Goal: Information Seeking & Learning: Learn about a topic

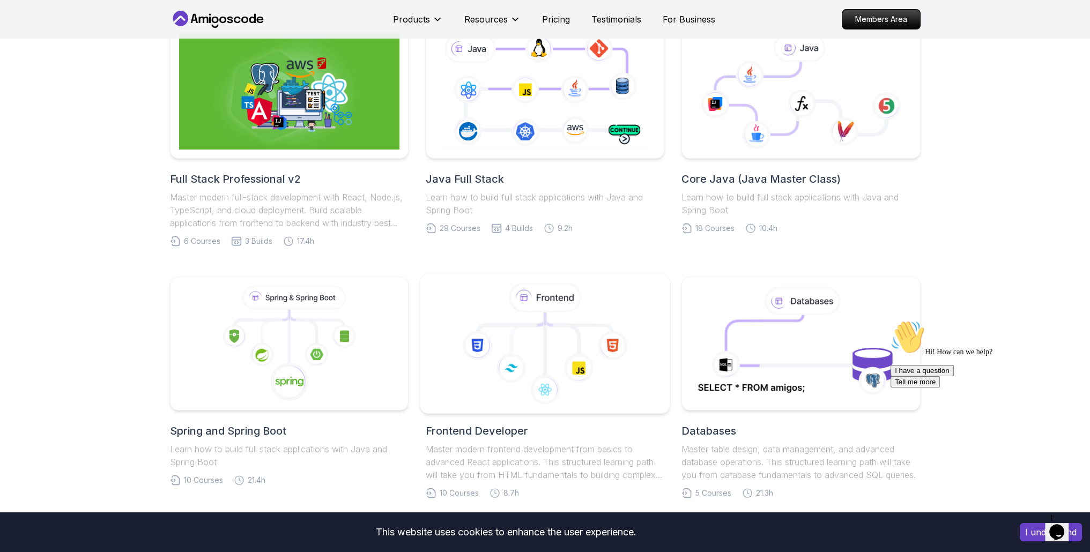
scroll to position [375, 0]
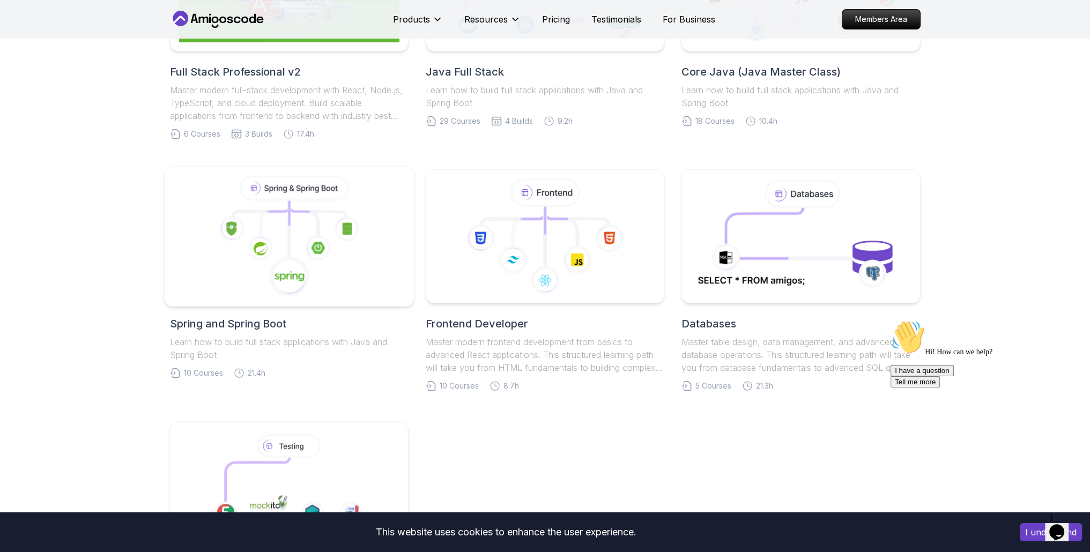
click at [314, 245] on image at bounding box center [318, 248] width 13 height 12
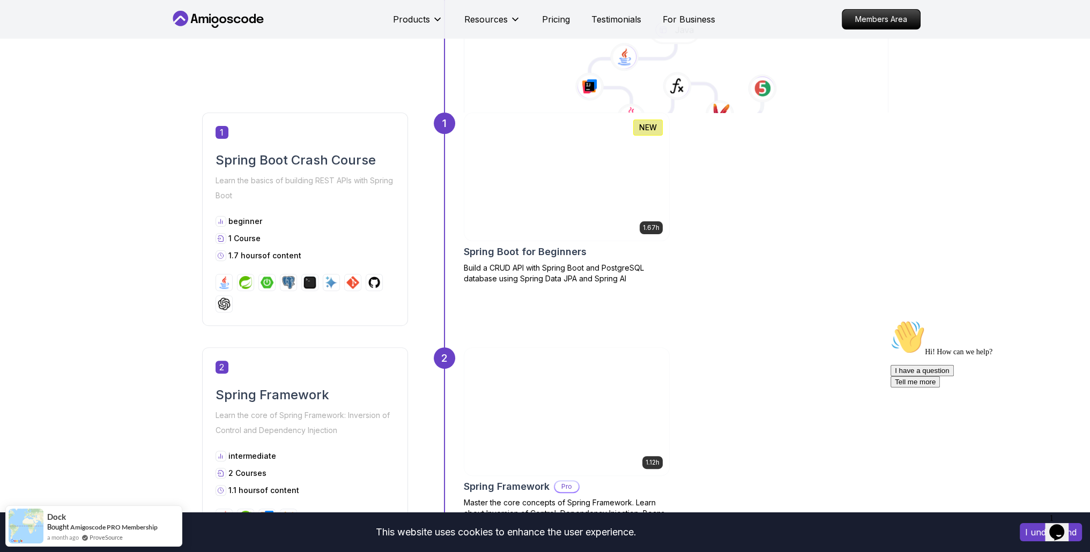
scroll to position [322, 0]
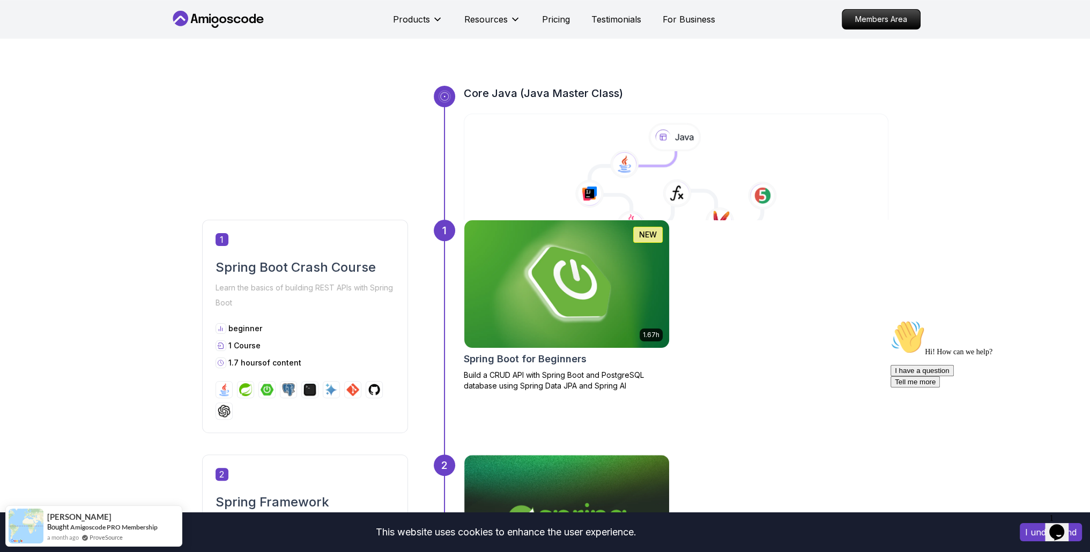
click at [579, 270] on img at bounding box center [566, 284] width 215 height 134
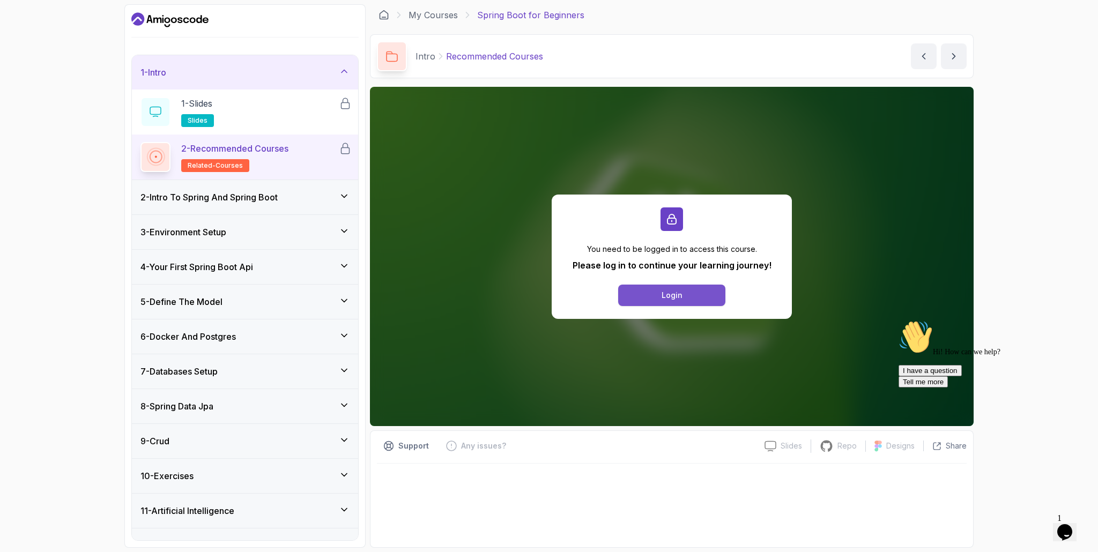
click at [638, 290] on button "Login" at bounding box center [671, 295] width 107 height 21
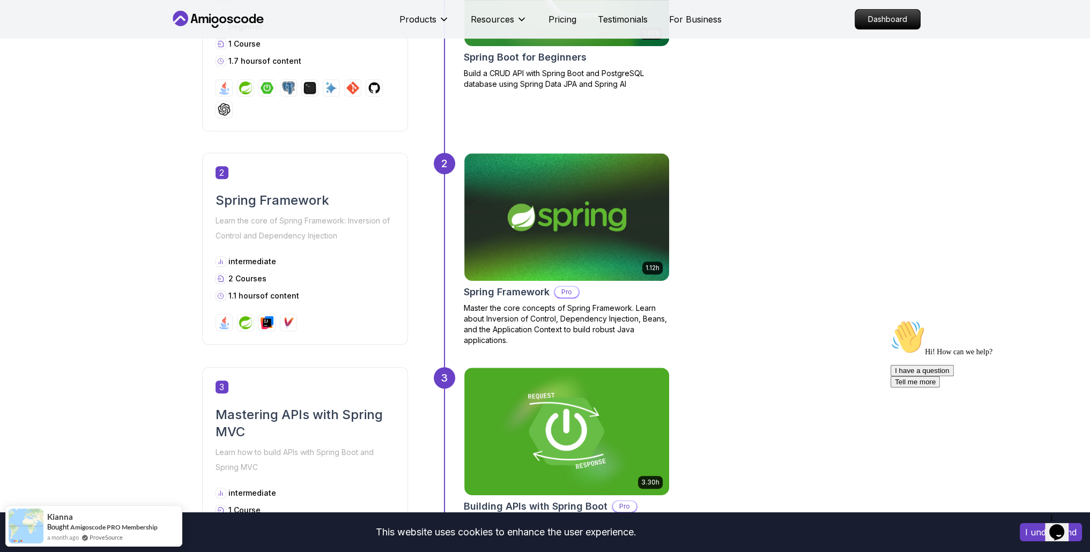
scroll to position [644, 0]
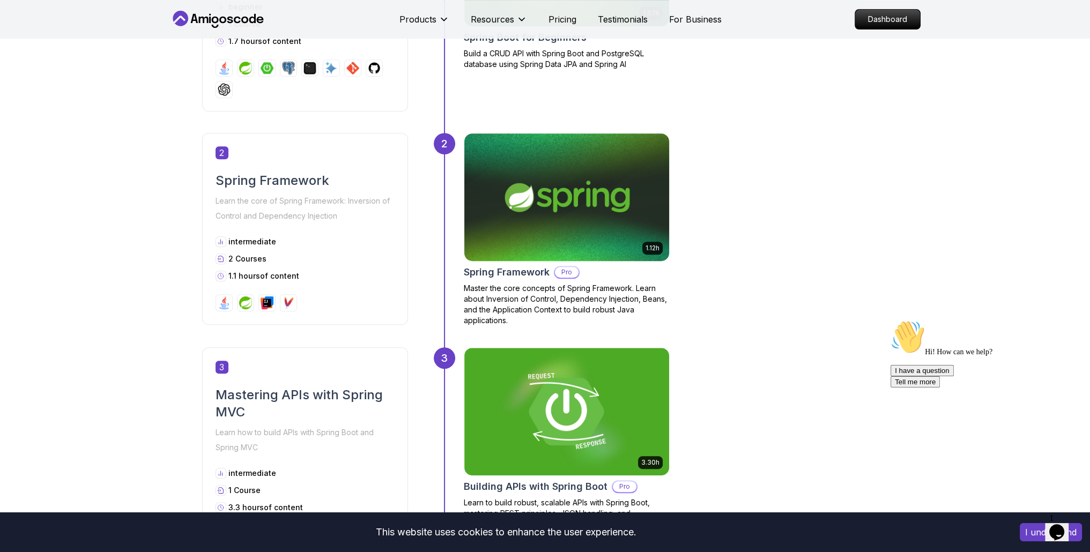
click at [543, 200] on img at bounding box center [566, 197] width 215 height 134
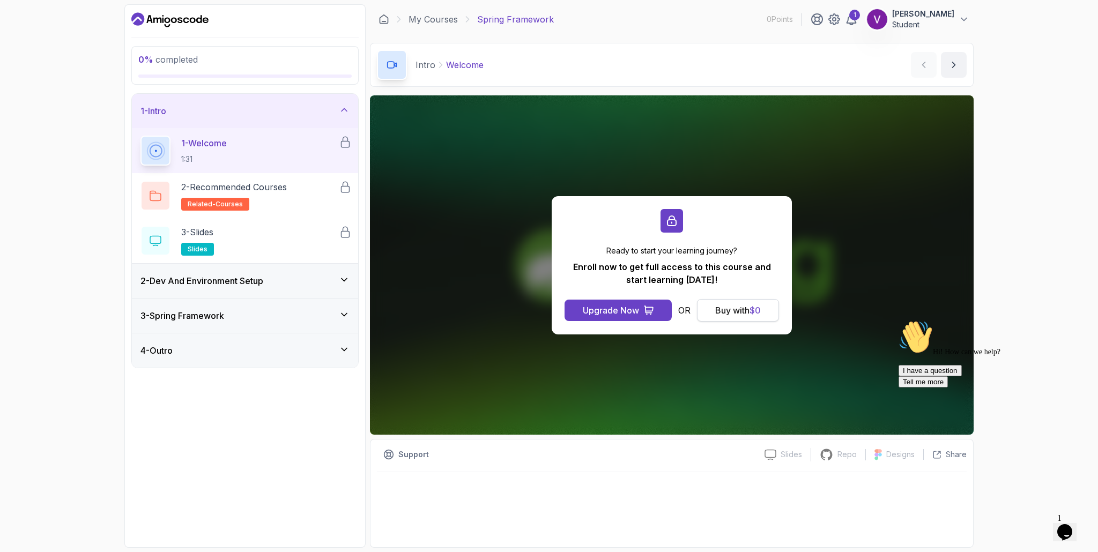
click at [727, 309] on div "Buy with $ 0" at bounding box center [738, 310] width 46 height 13
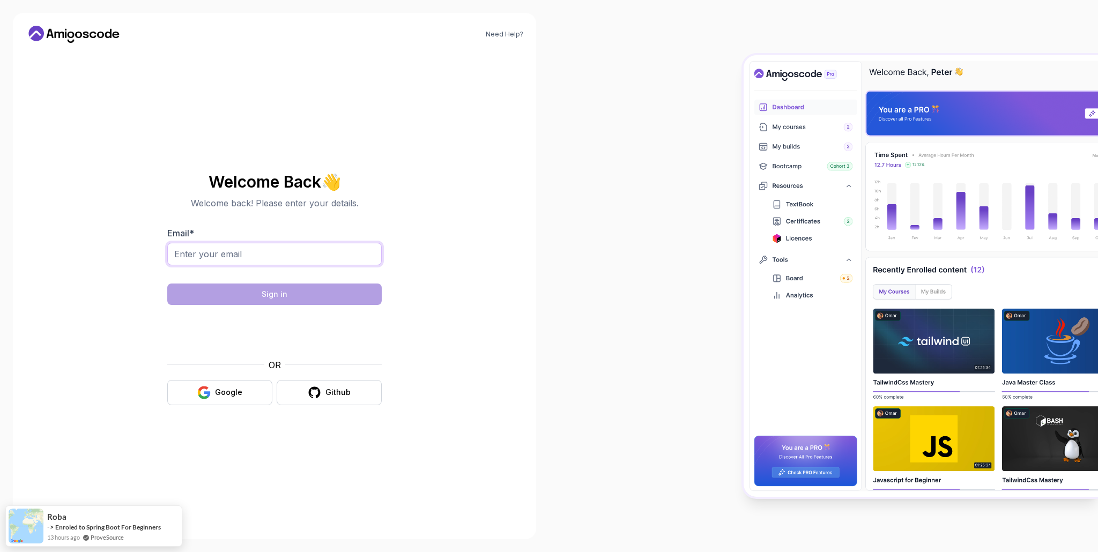
click at [230, 258] on input "Email *" at bounding box center [274, 254] width 215 height 23
click at [230, 257] on input "Email *" at bounding box center [274, 254] width 215 height 23
click at [247, 390] on button "Google" at bounding box center [219, 392] width 105 height 25
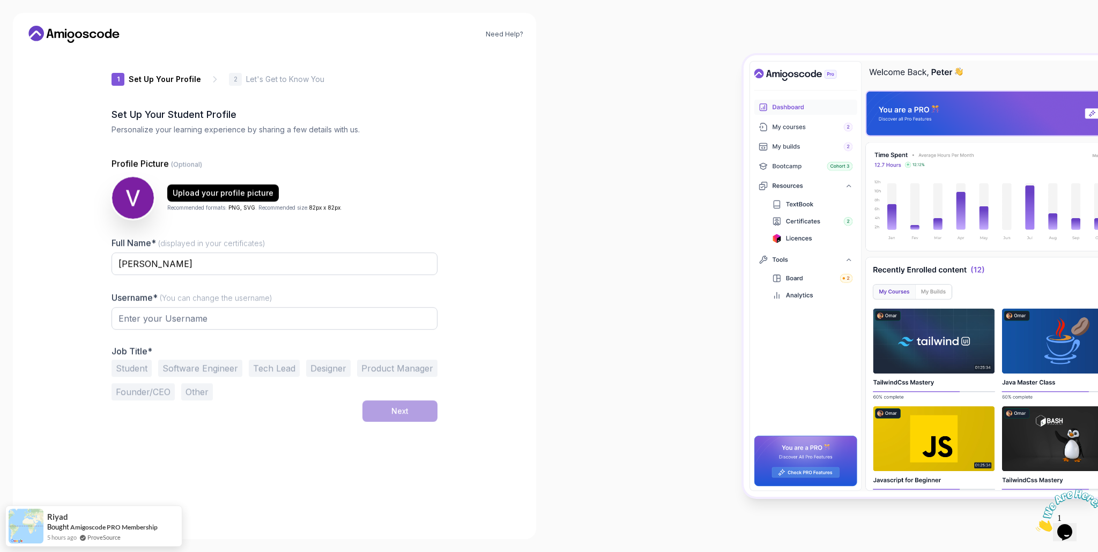
type input "jollybisonb9979"
click at [386, 216] on div "Upload your profile picture Recommended formats: PNG, SVG . Recommended size: 8…" at bounding box center [275, 197] width 326 height 43
drag, startPoint x: 255, startPoint y: 187, endPoint x: 405, endPoint y: 208, distance: 152.1
click at [405, 208] on div "Upload your profile picture Recommended formats: PNG, SVG . Recommended size: 8…" at bounding box center [275, 197] width 326 height 43
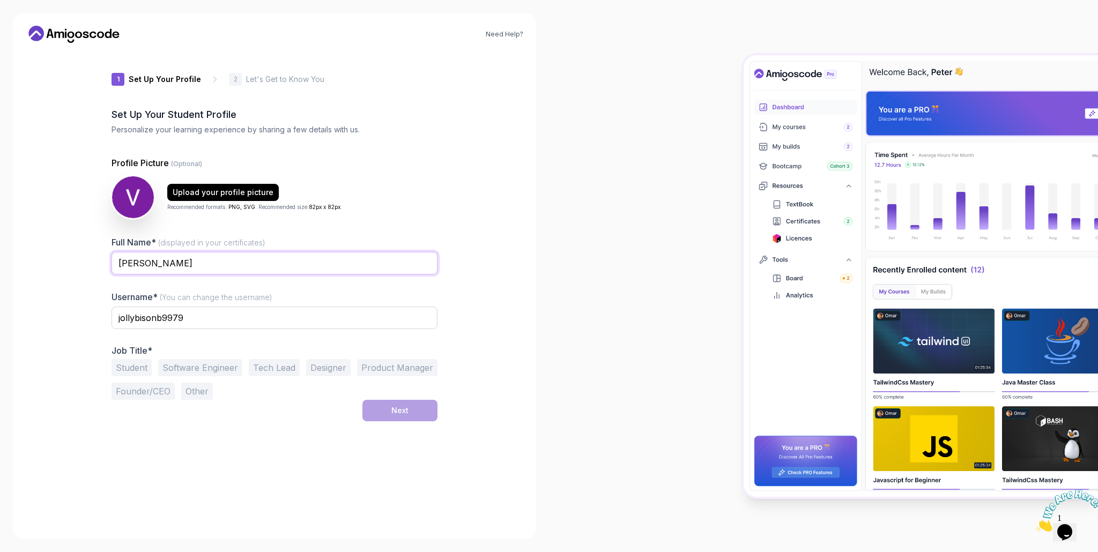
click at [204, 262] on input "[PERSON_NAME]" at bounding box center [275, 263] width 326 height 23
click at [208, 319] on input "jollybisonb9979" at bounding box center [275, 318] width 326 height 23
click at [137, 367] on button "Student" at bounding box center [132, 367] width 40 height 17
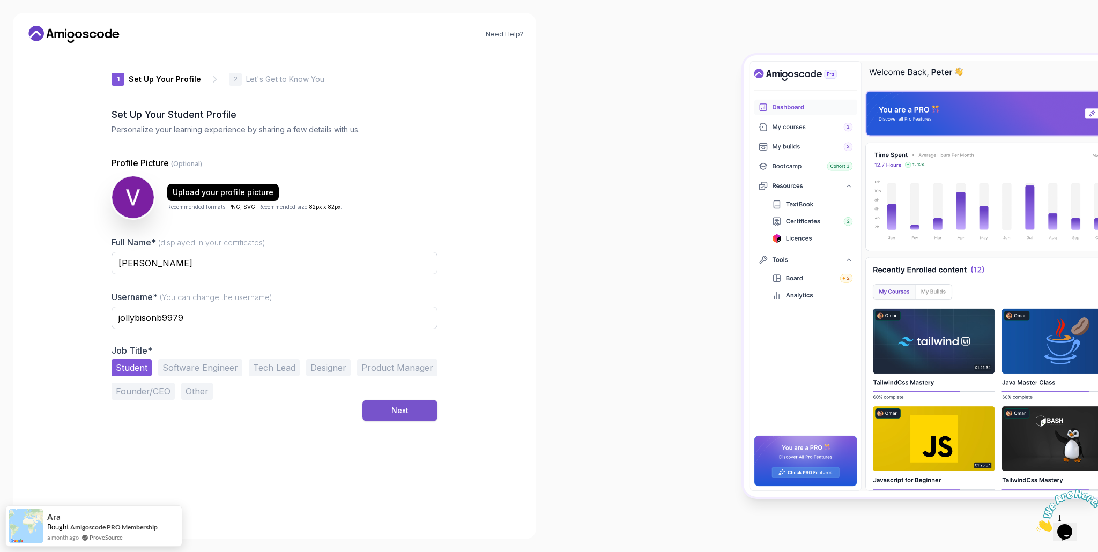
click at [386, 419] on button "Next" at bounding box center [400, 410] width 75 height 21
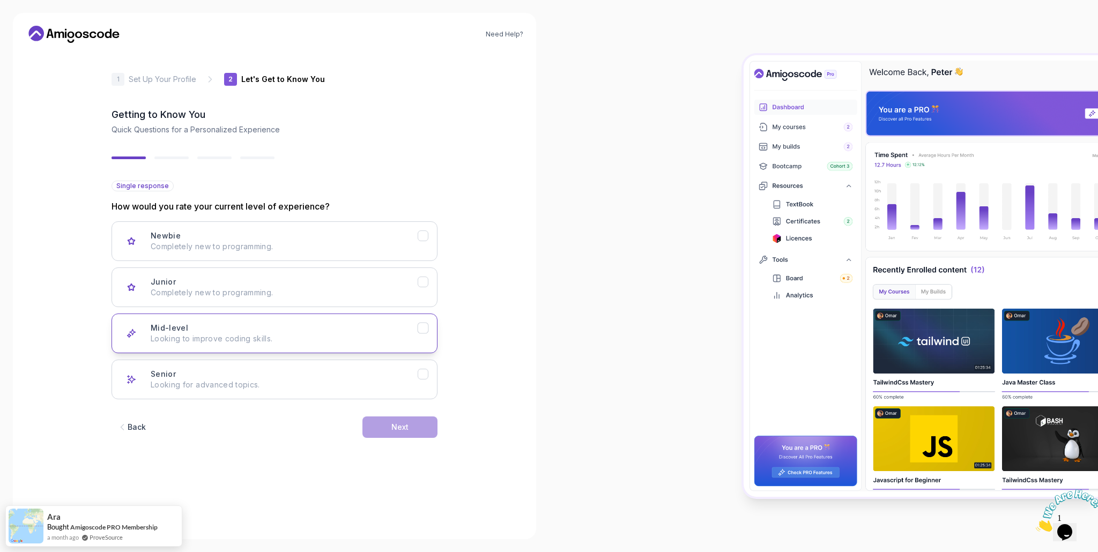
click at [408, 328] on div "Mid-level Looking to improve coding skills." at bounding box center [284, 333] width 267 height 21
click at [435, 423] on button "Next" at bounding box center [400, 427] width 75 height 21
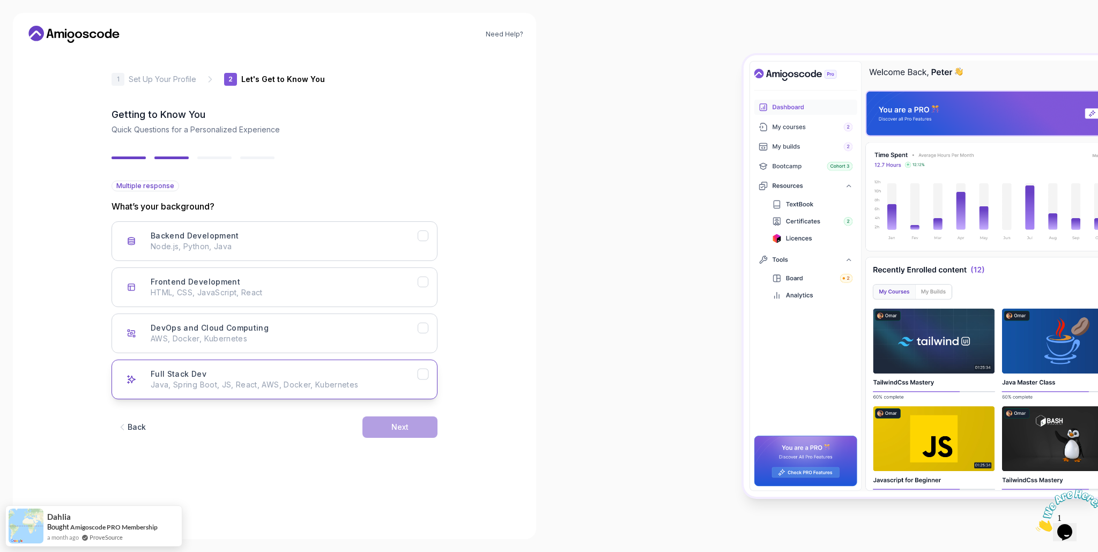
click at [411, 377] on div "Full Stack Dev Java, Spring Boot, JS, React, AWS, Docker, Kubernetes" at bounding box center [284, 379] width 267 height 21
click at [408, 430] on div "Next" at bounding box center [400, 427] width 17 height 11
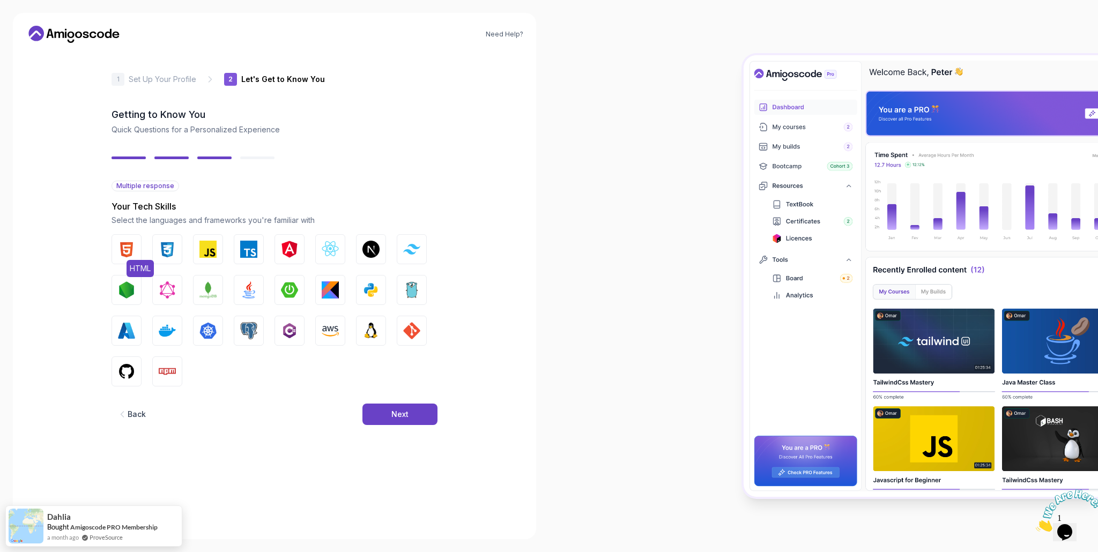
click at [130, 255] on img "button" at bounding box center [126, 249] width 17 height 17
click at [159, 250] on img "button" at bounding box center [167, 249] width 17 height 17
click at [213, 255] on img "button" at bounding box center [208, 249] width 17 height 17
click at [339, 246] on button "React.js" at bounding box center [330, 249] width 30 height 30
click at [415, 248] on img "button" at bounding box center [411, 249] width 17 height 10
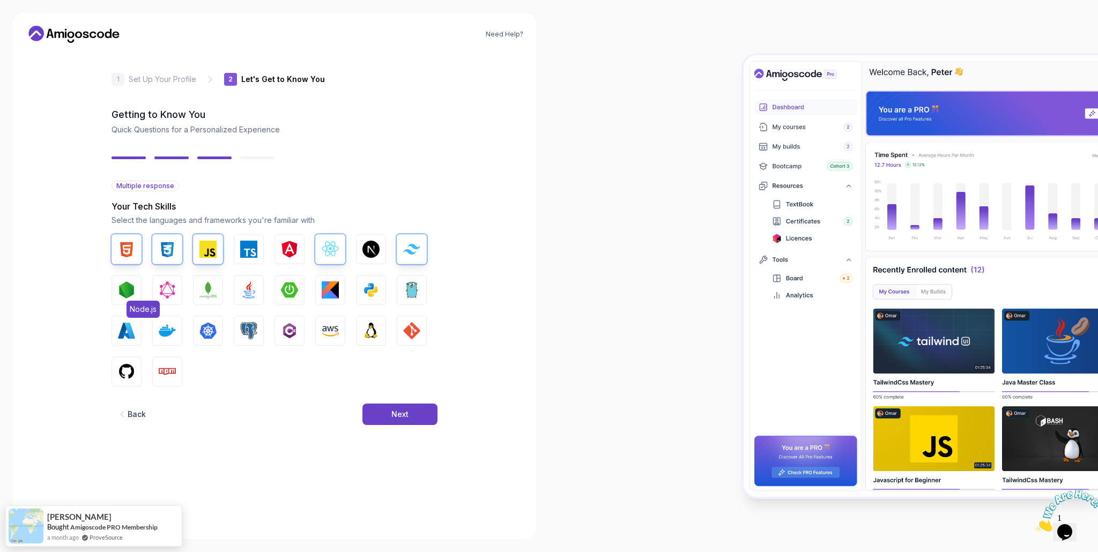
click at [136, 298] on button "Node.js" at bounding box center [127, 290] width 30 height 30
click at [210, 297] on img "button" at bounding box center [208, 290] width 17 height 17
click at [243, 293] on img "button" at bounding box center [248, 290] width 17 height 17
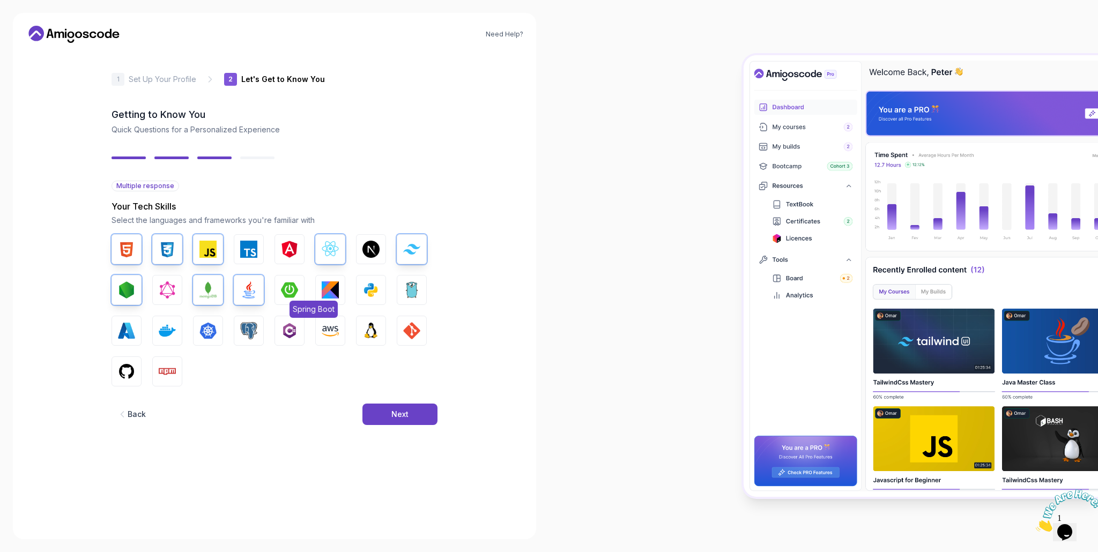
click at [300, 289] on button "Spring Boot" at bounding box center [290, 290] width 30 height 30
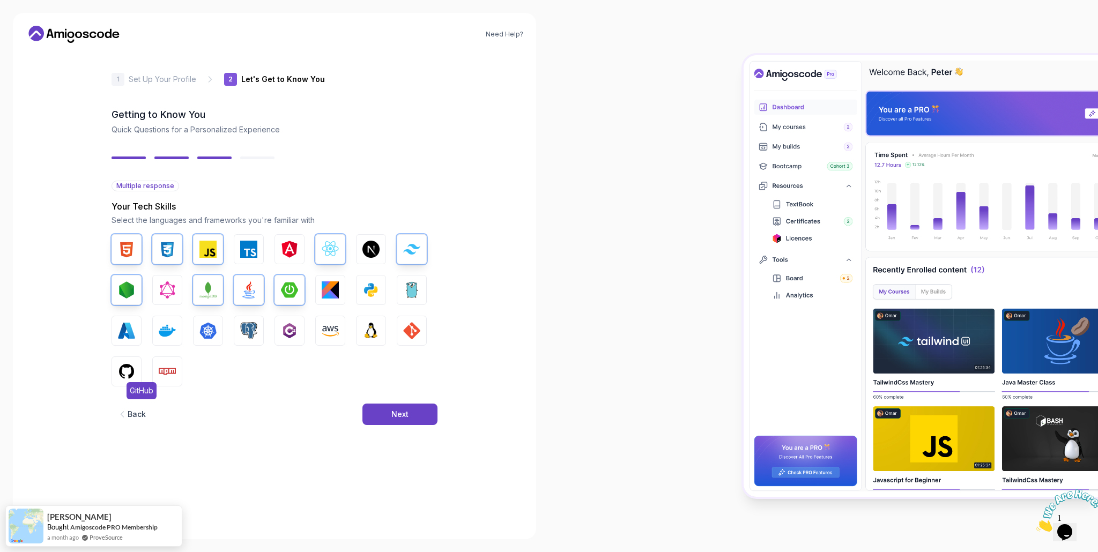
click at [112, 375] on button "GitHub" at bounding box center [127, 372] width 30 height 30
click at [163, 371] on img "button" at bounding box center [167, 371] width 17 height 17
click at [405, 336] on img "button" at bounding box center [411, 330] width 17 height 17
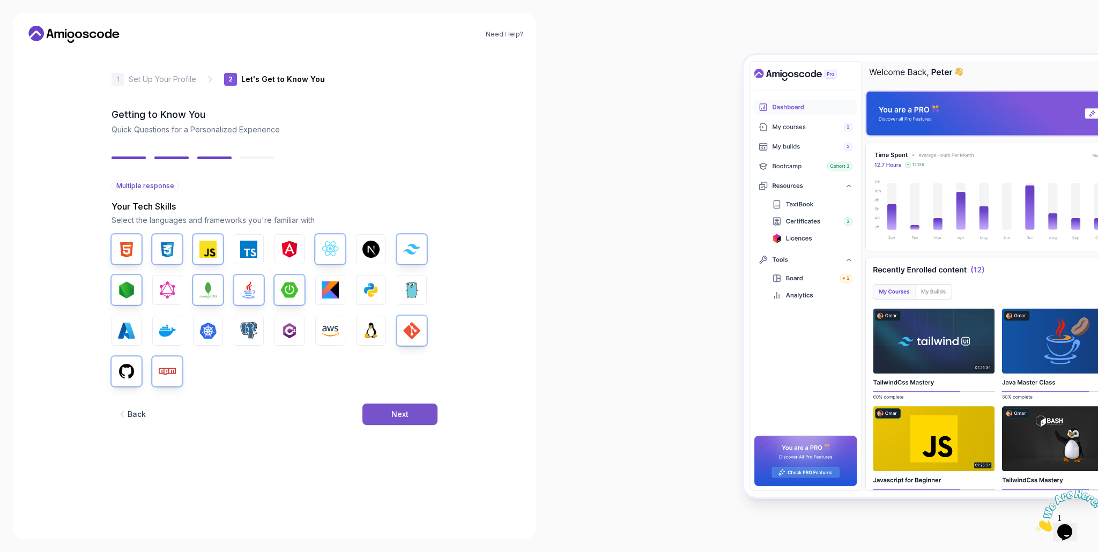
click at [385, 419] on button "Next" at bounding box center [400, 414] width 75 height 21
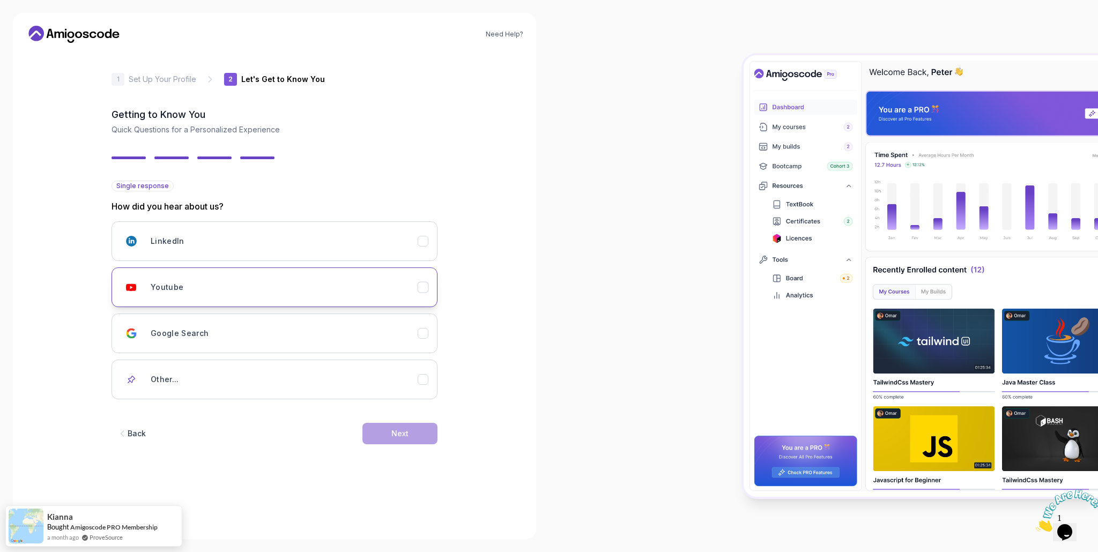
click at [418, 300] on button "Youtube" at bounding box center [275, 288] width 326 height 40
click at [398, 423] on button "Next" at bounding box center [400, 433] width 75 height 21
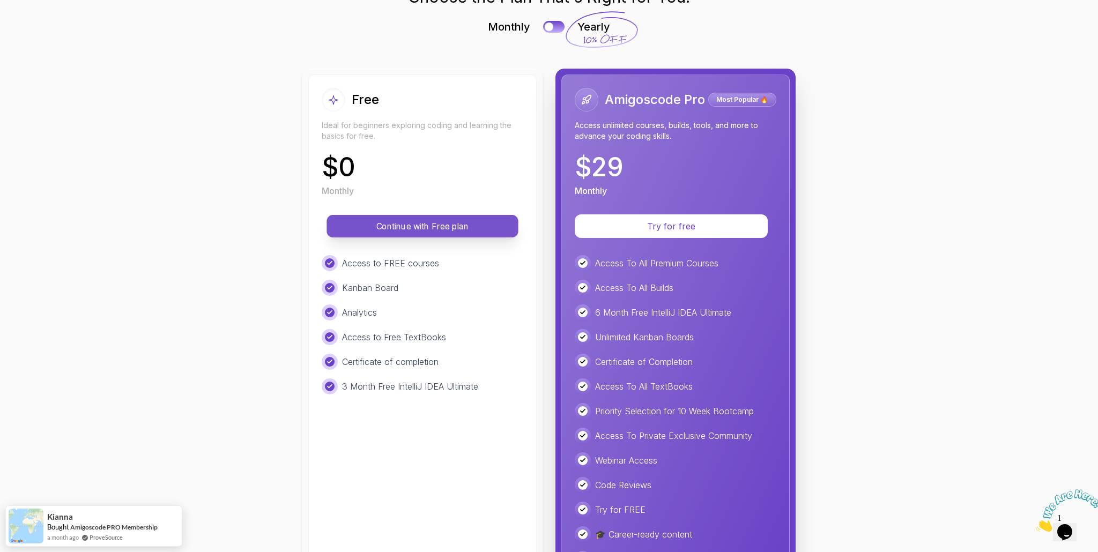
scroll to position [115, 0]
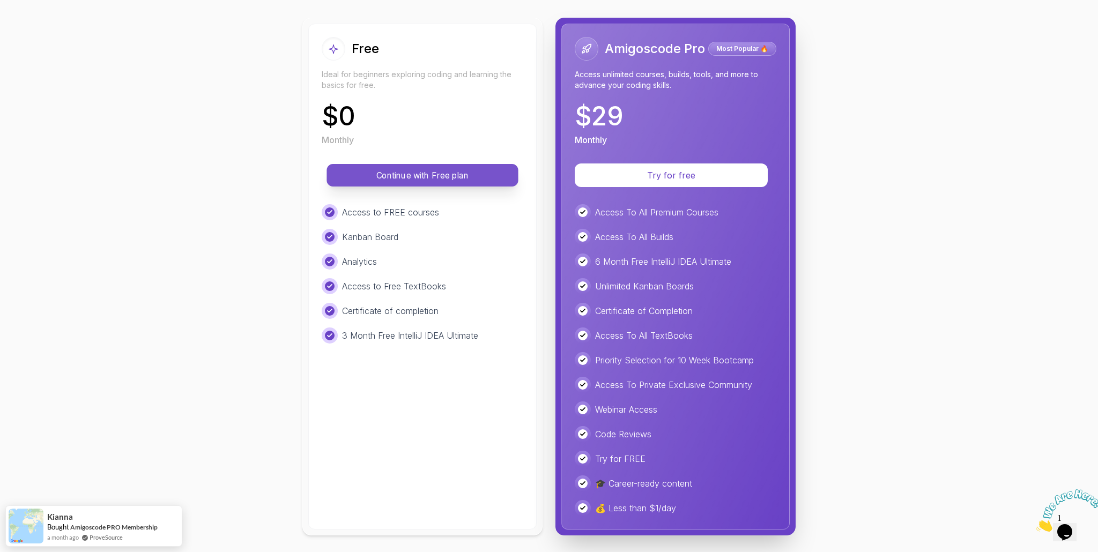
click at [452, 178] on p "Continue with Free plan" at bounding box center [422, 175] width 167 height 12
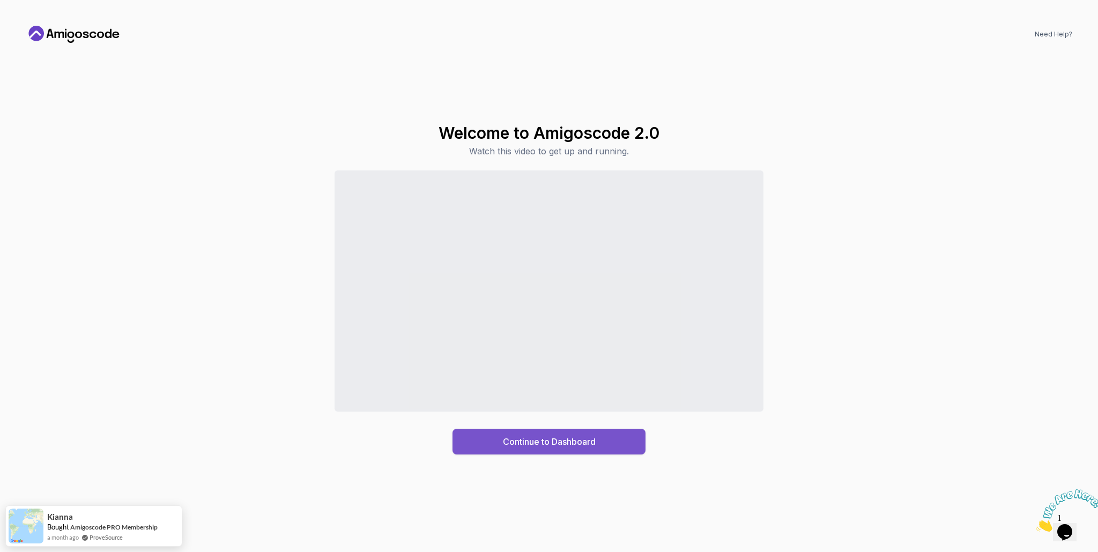
click at [583, 441] on div "Continue to Dashboard" at bounding box center [549, 441] width 93 height 13
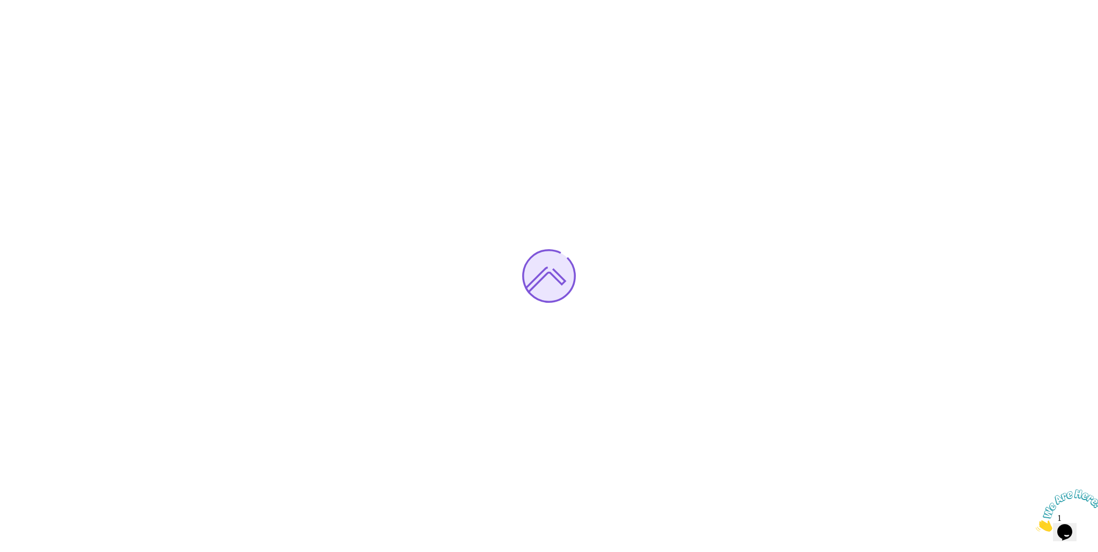
click at [1036, 525] on icon "Close" at bounding box center [1036, 529] width 0 height 9
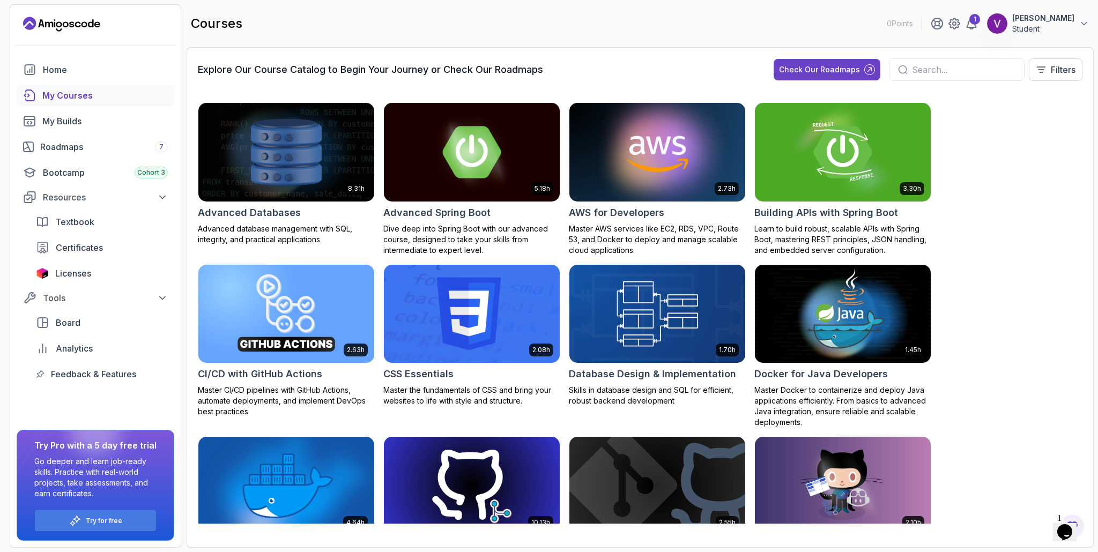
click at [932, 66] on input "text" at bounding box center [964, 69] width 104 height 13
click at [850, 72] on div "Check Our Roadmaps" at bounding box center [819, 69] width 81 height 11
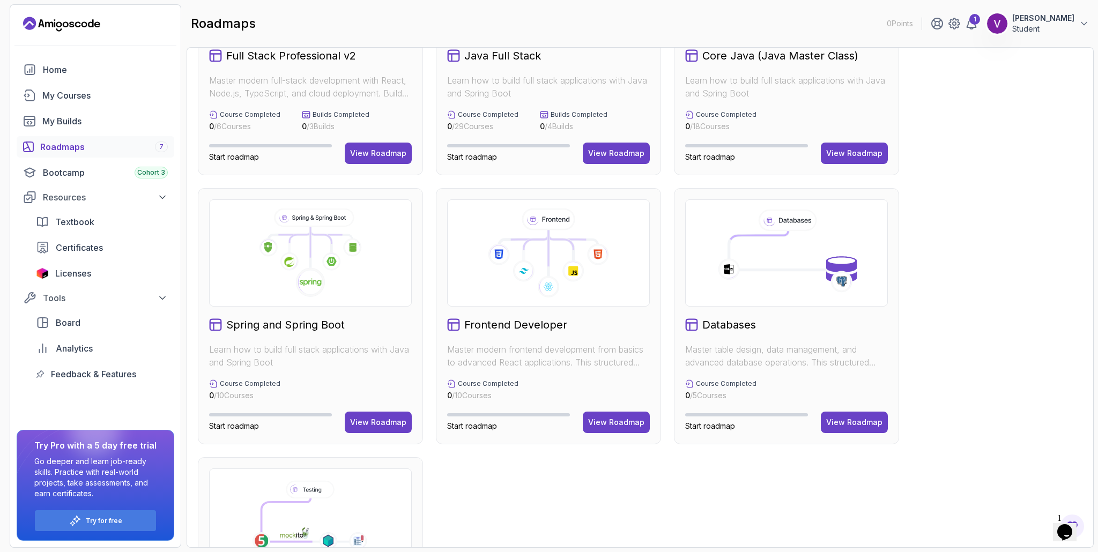
scroll to position [215, 0]
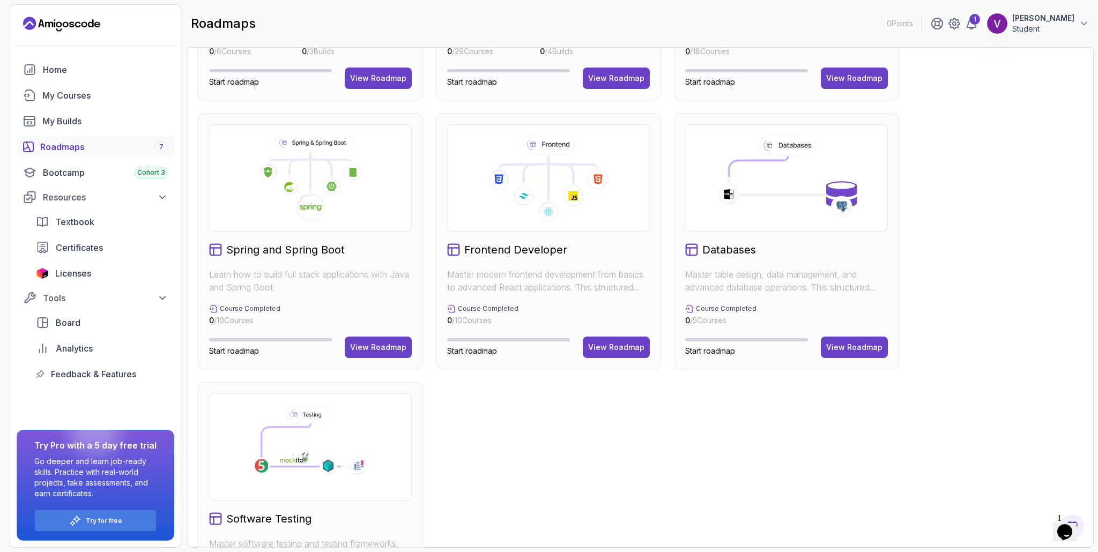
click at [346, 220] on icon at bounding box center [310, 178] width 184 height 89
click at [372, 342] on div "View Roadmap" at bounding box center [378, 347] width 56 height 11
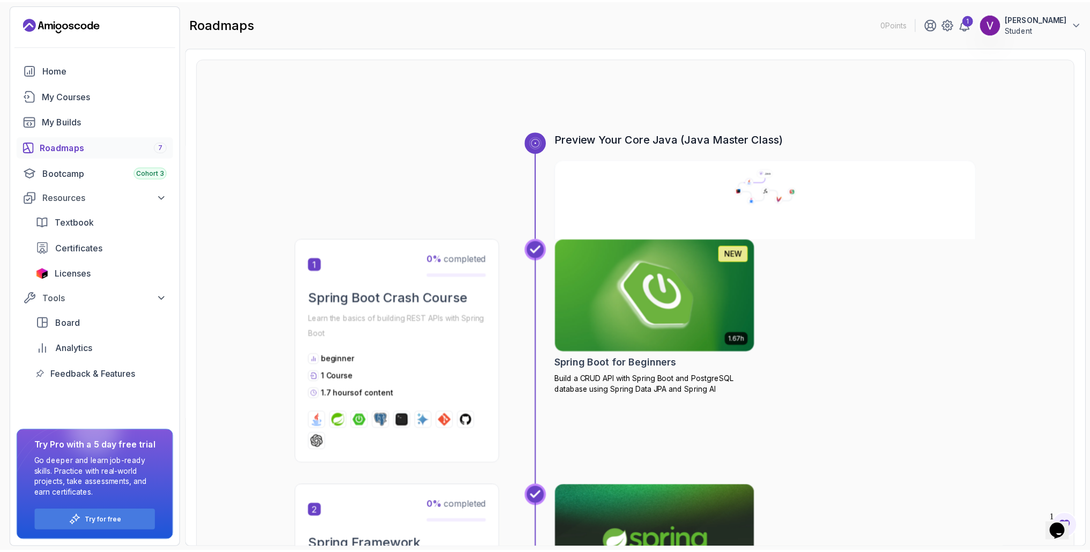
scroll to position [64, 0]
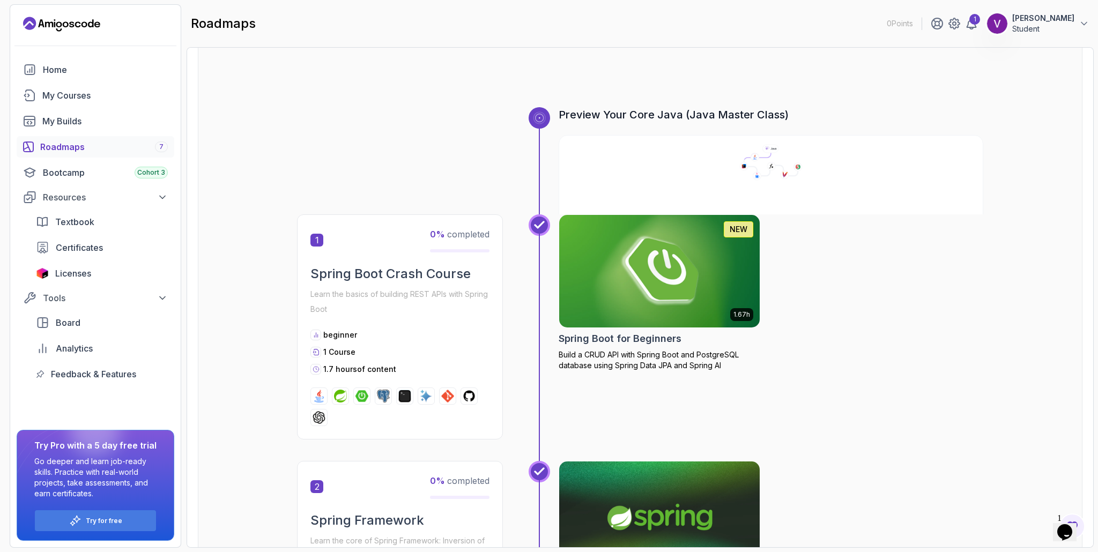
click at [639, 254] on img at bounding box center [660, 271] width 211 height 118
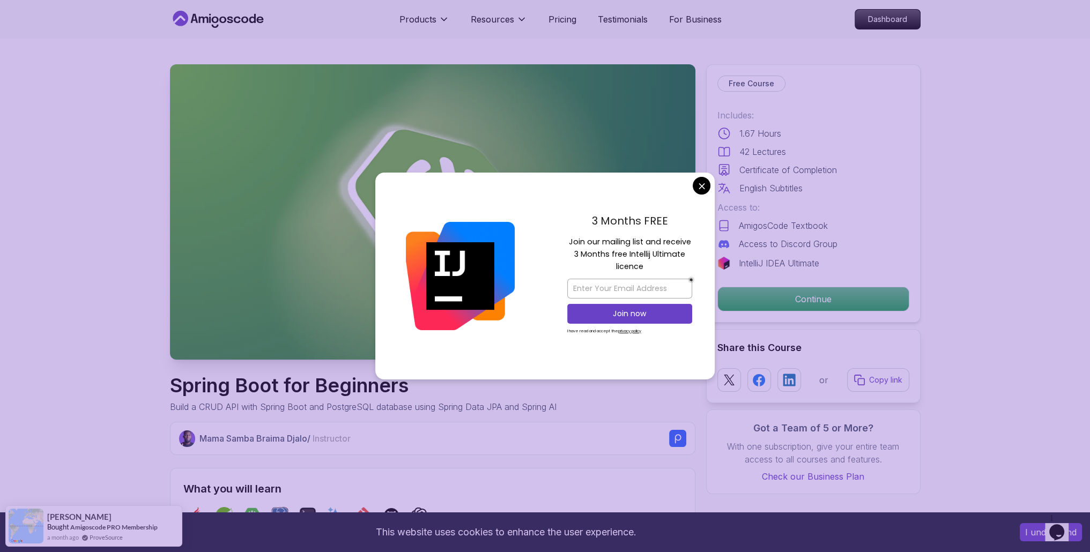
scroll to position [107, 0]
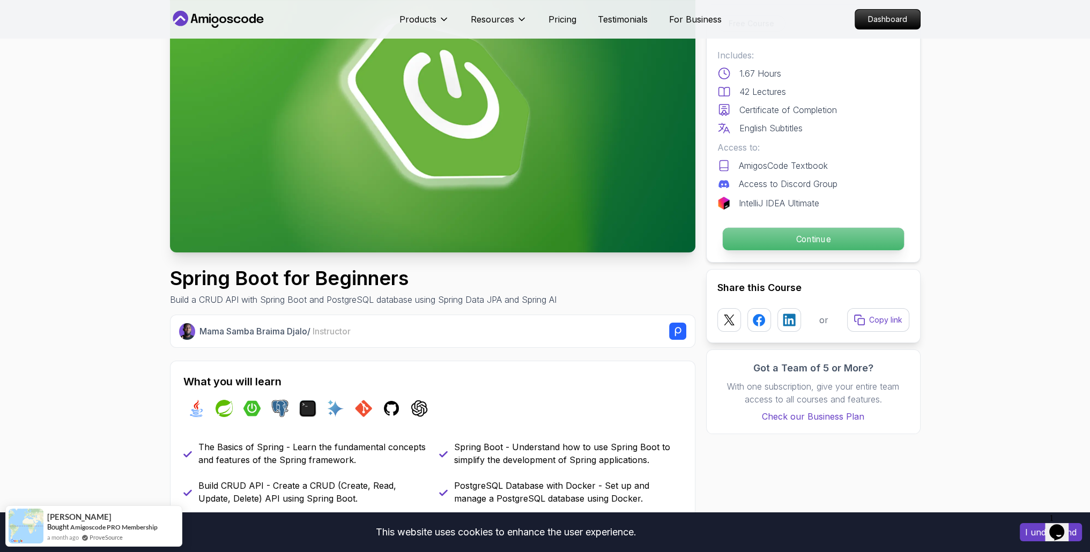
click at [738, 244] on p "Continue" at bounding box center [812, 239] width 181 height 23
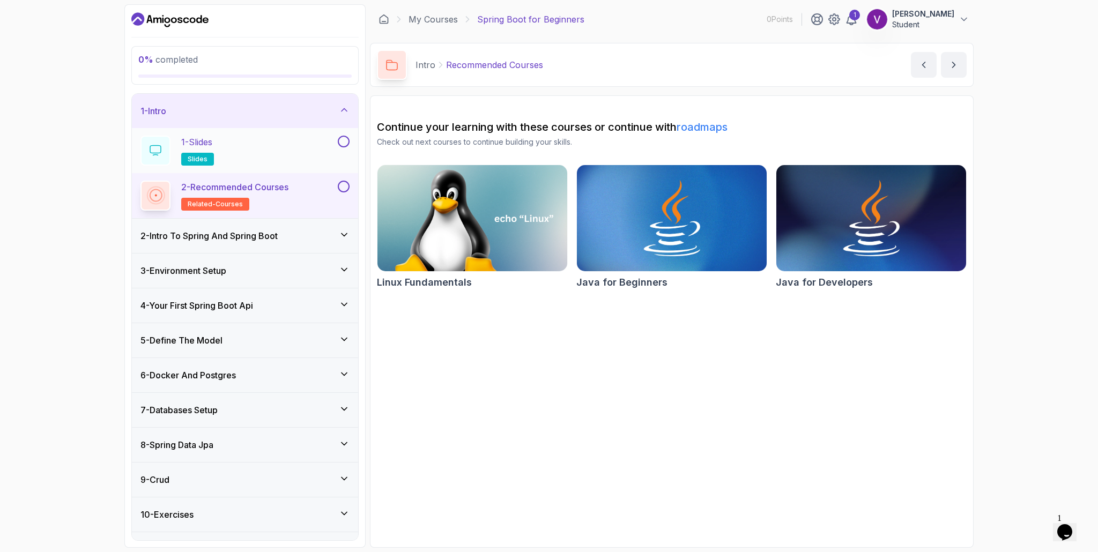
click at [294, 151] on div "1 - Slides slides" at bounding box center [238, 151] width 195 height 30
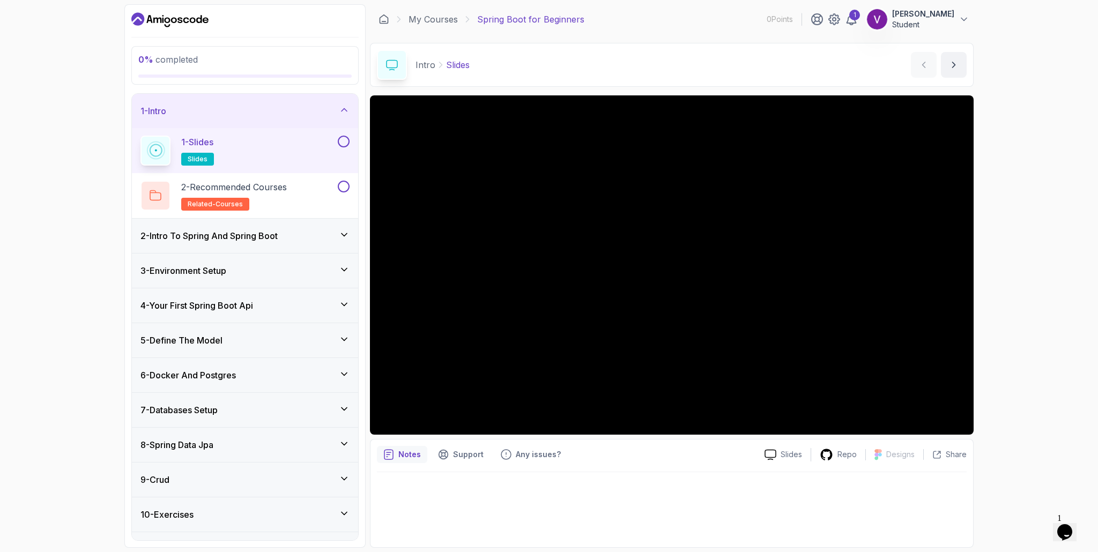
click at [200, 248] on div "2 - Intro To Spring And Spring Boot" at bounding box center [245, 236] width 226 height 34
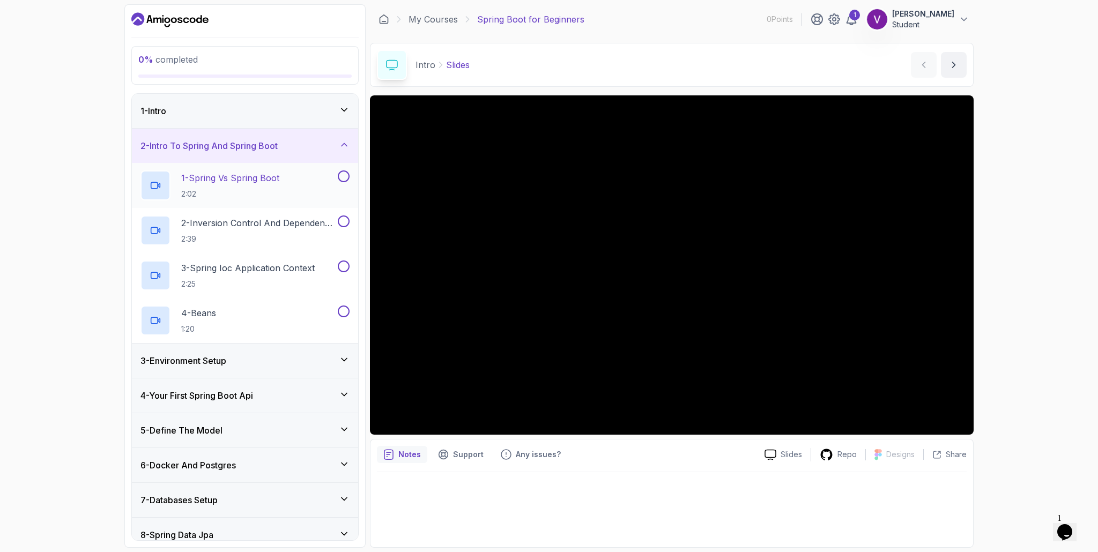
click at [242, 186] on h2 "1 - Spring Vs Spring Boot 2:02" at bounding box center [230, 186] width 98 height 28
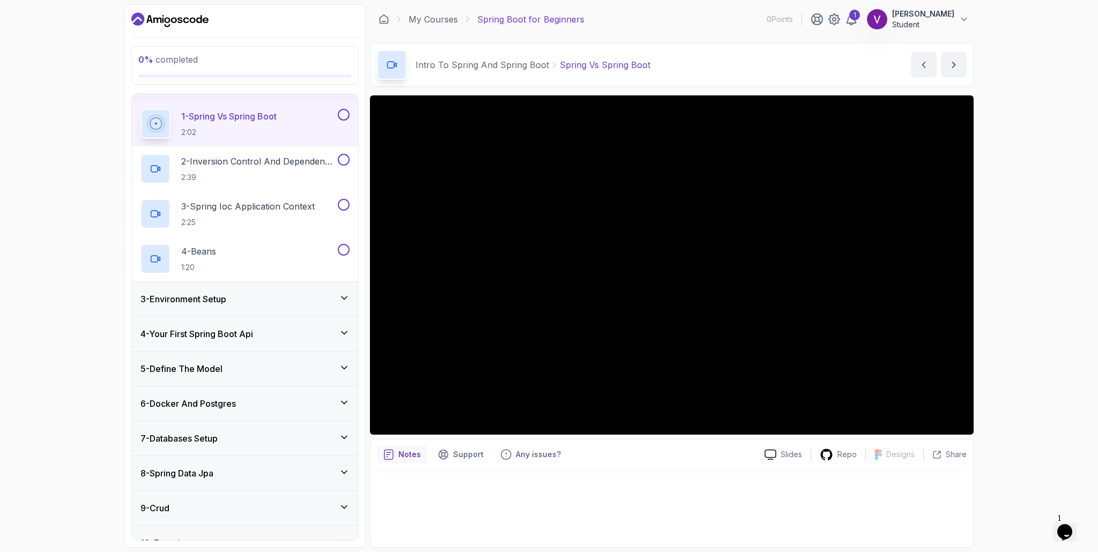
scroll to position [149, 0]
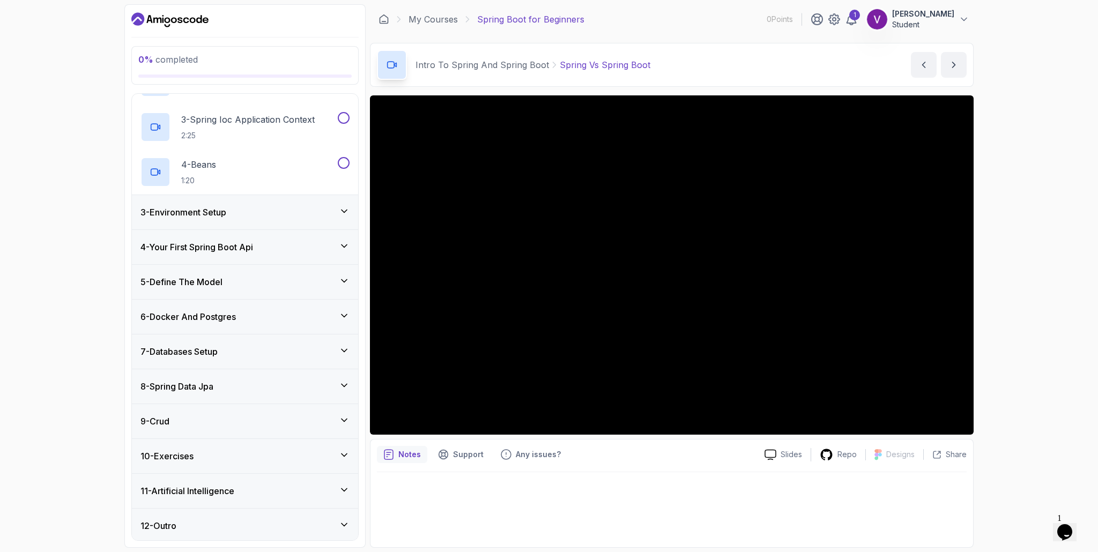
click at [335, 378] on div "8 - Spring Data Jpa" at bounding box center [245, 387] width 226 height 34
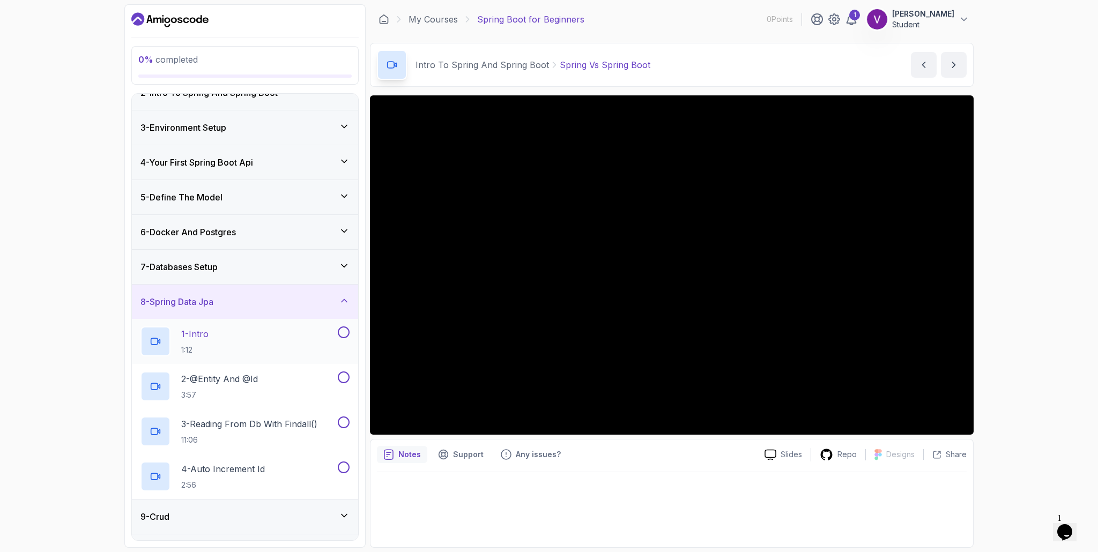
scroll to position [41, 0]
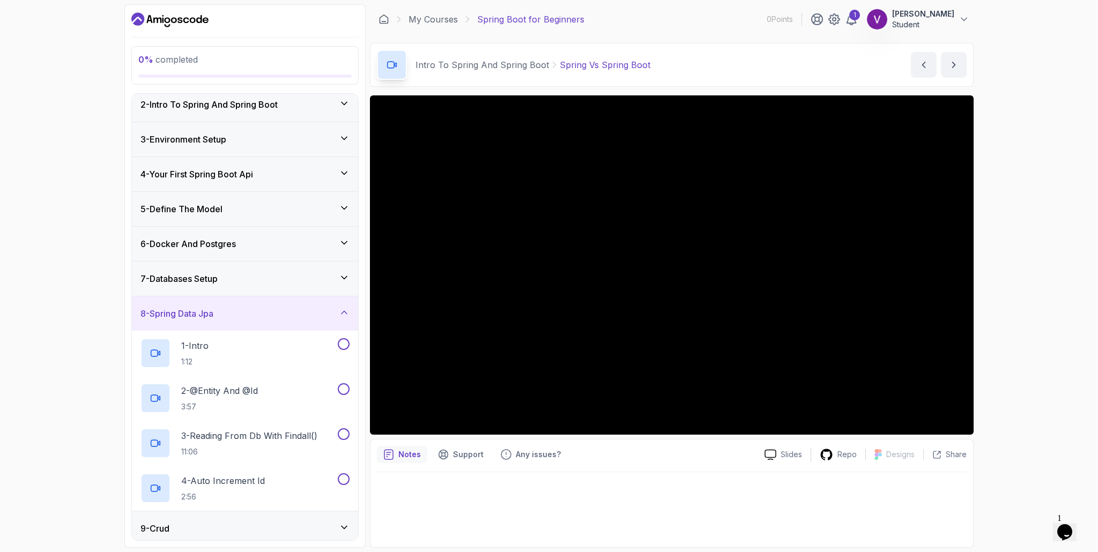
click at [341, 301] on div "8 - Spring Data Jpa" at bounding box center [245, 314] width 226 height 34
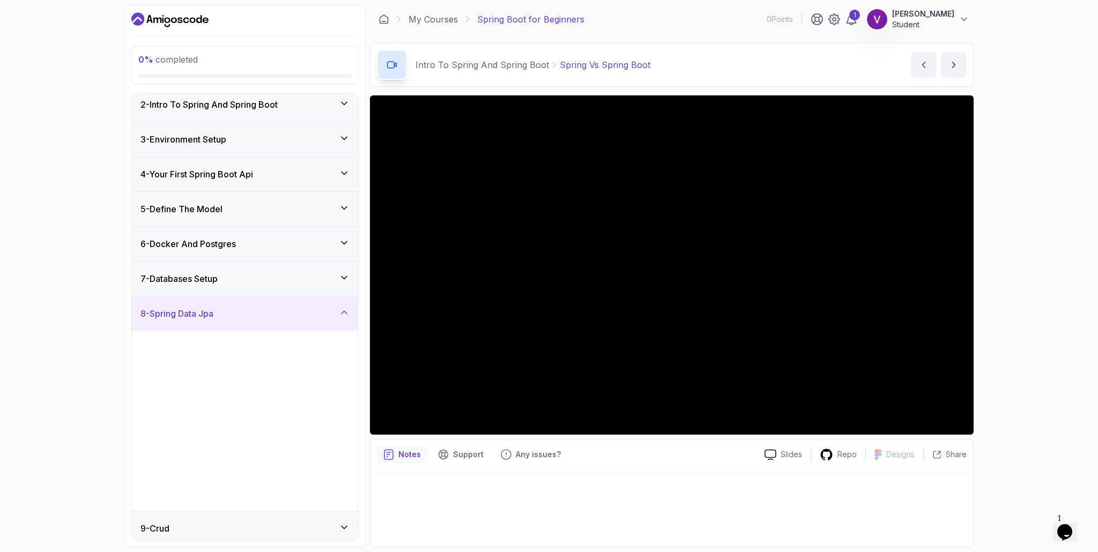
scroll to position [0, 0]
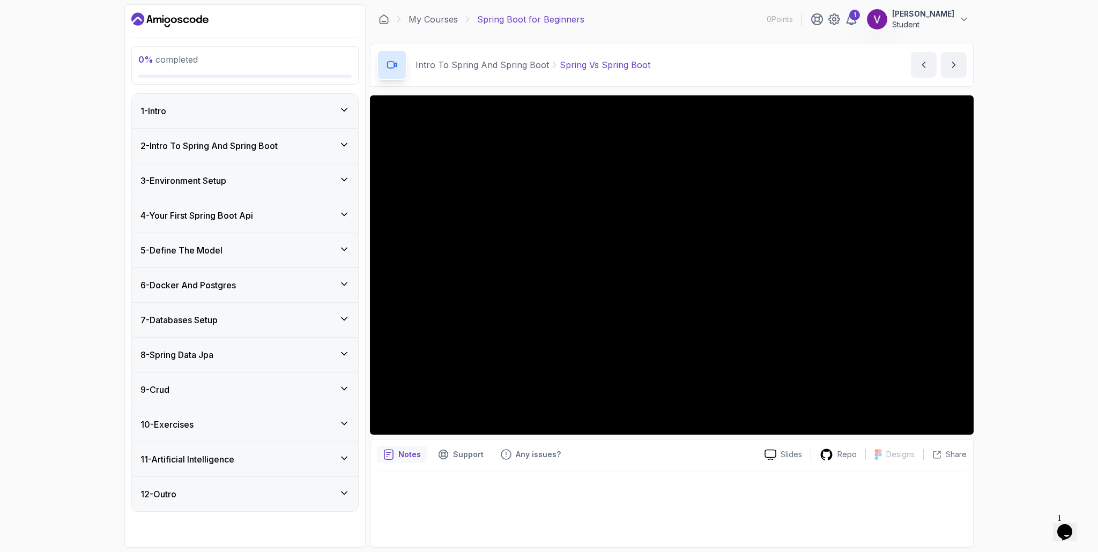
click at [339, 220] on div "4 - Your First Spring Boot Api" at bounding box center [245, 215] width 209 height 13
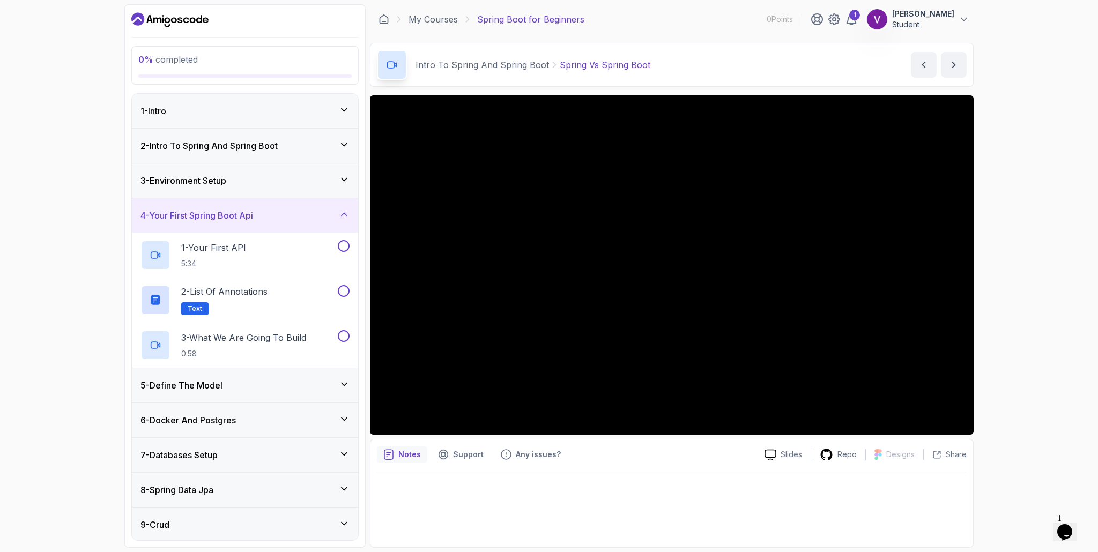
click at [339, 220] on div "4 - Your First Spring Boot Api" at bounding box center [245, 215] width 209 height 13
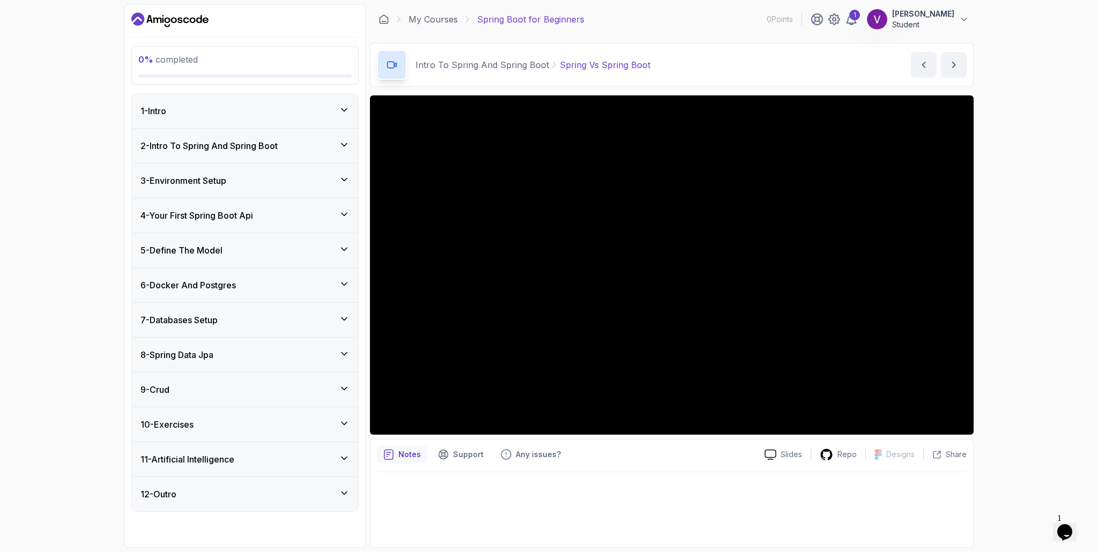
click at [337, 181] on div "3 - Environment Setup" at bounding box center [245, 180] width 209 height 13
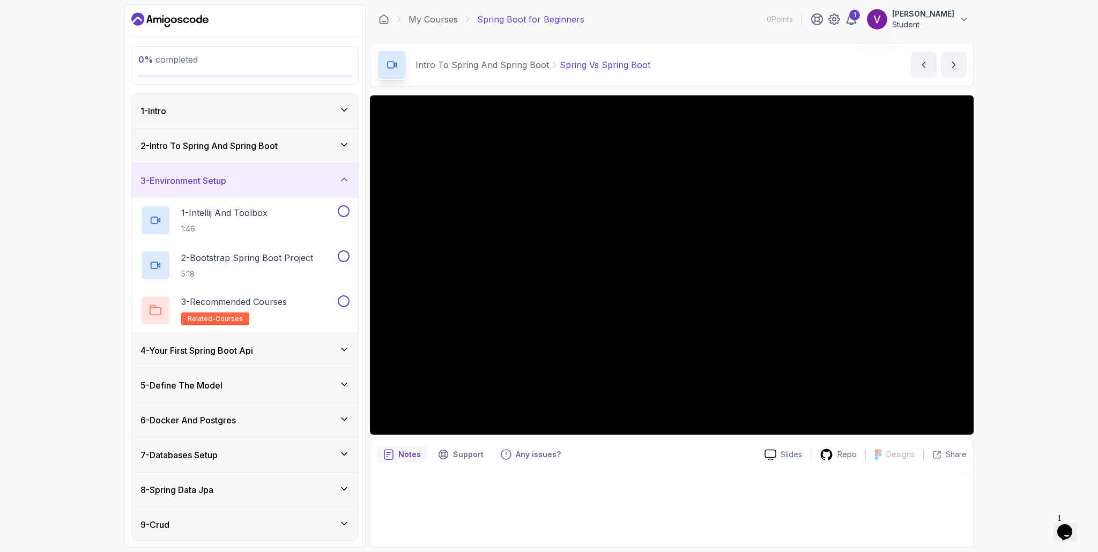
click at [338, 185] on div "3 - Environment Setup" at bounding box center [245, 180] width 209 height 13
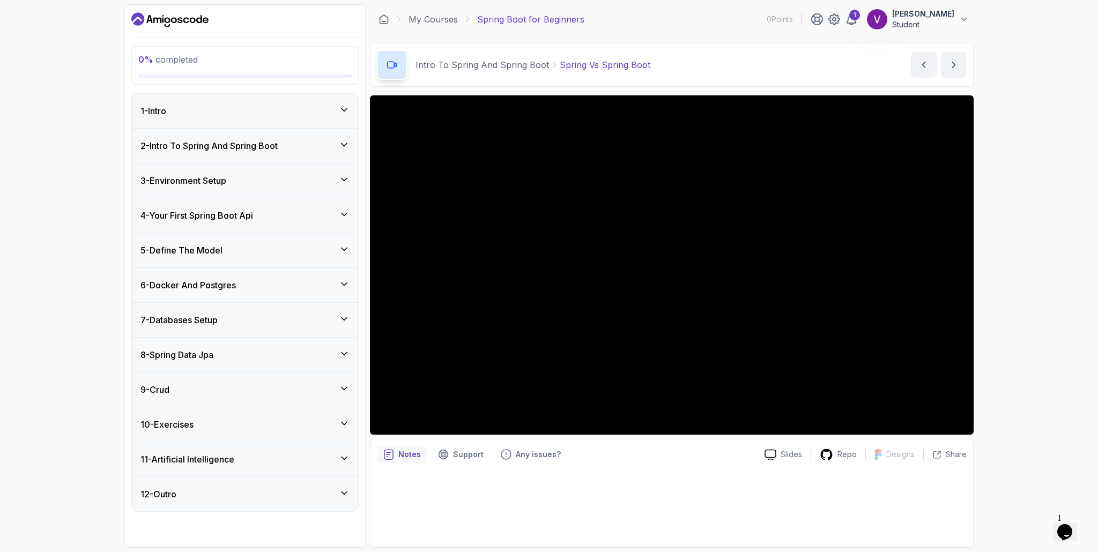
click at [324, 218] on div "4 - Your First Spring Boot Api" at bounding box center [245, 215] width 209 height 13
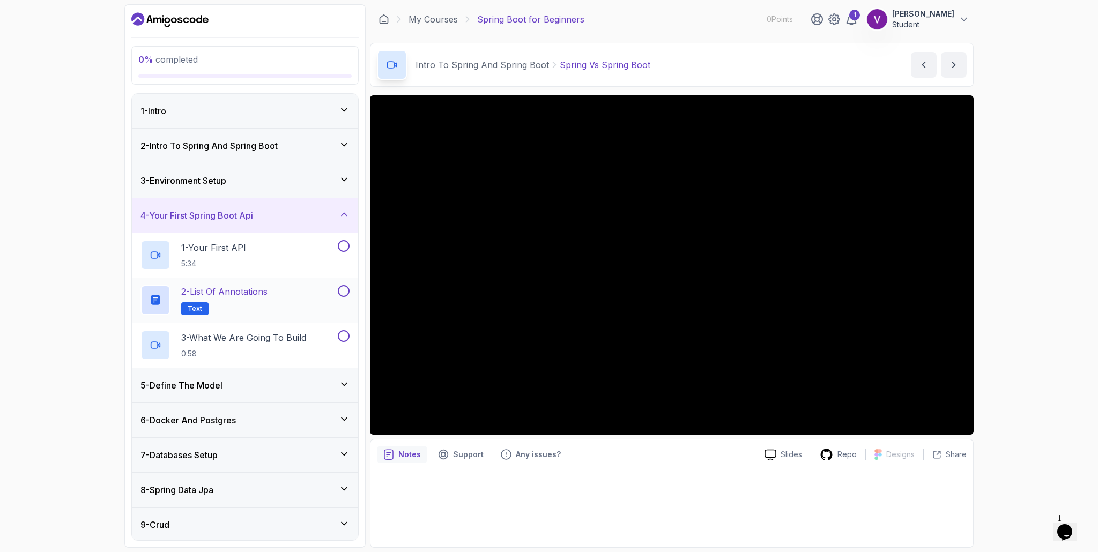
click at [253, 296] on p "2 - List of Annotations" at bounding box center [224, 291] width 86 height 13
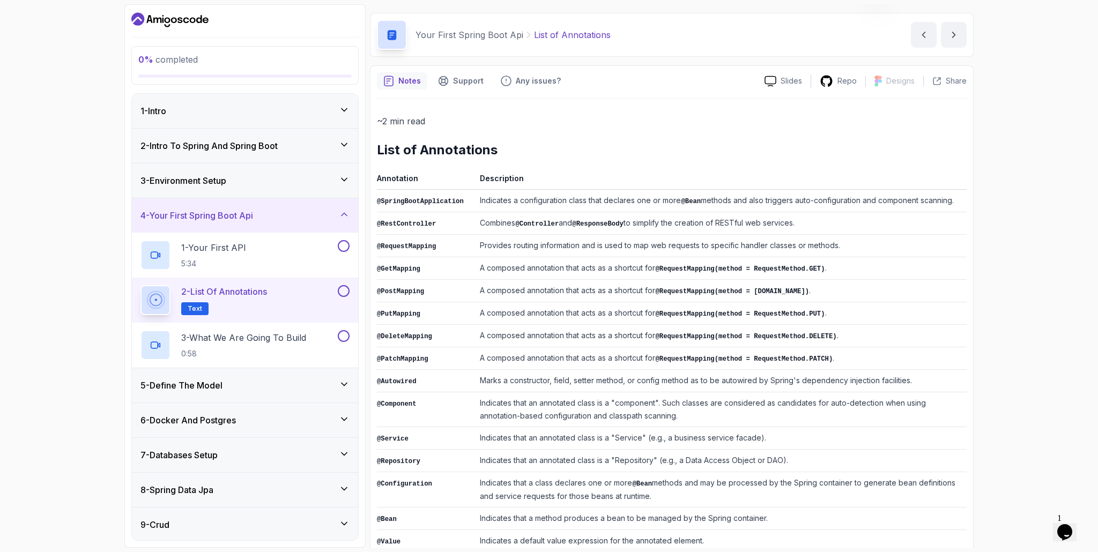
scroll to position [90, 0]
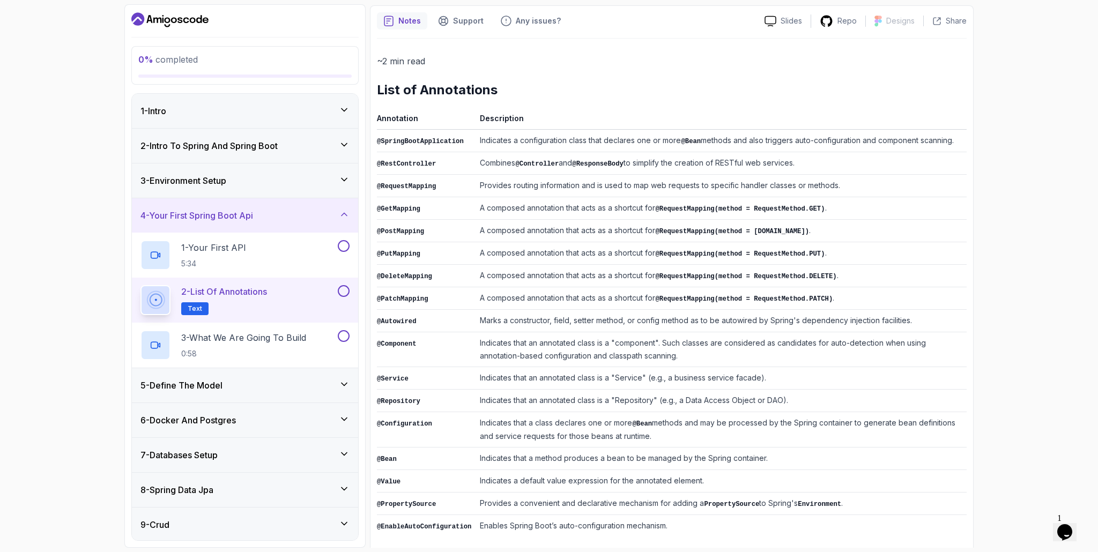
click at [320, 508] on div "9 - Crud" at bounding box center [245, 525] width 226 height 34
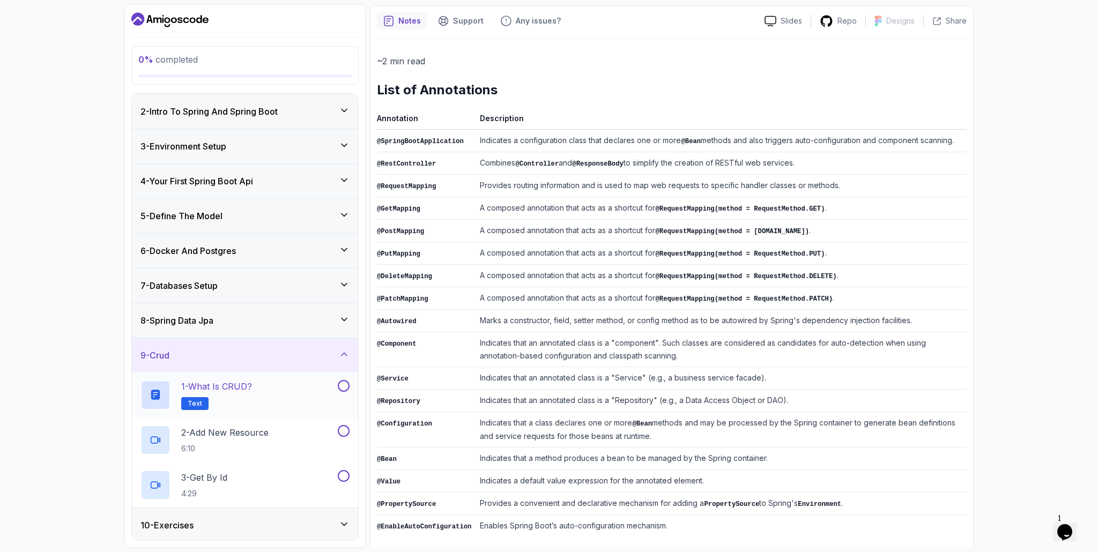
scroll to position [104, 0]
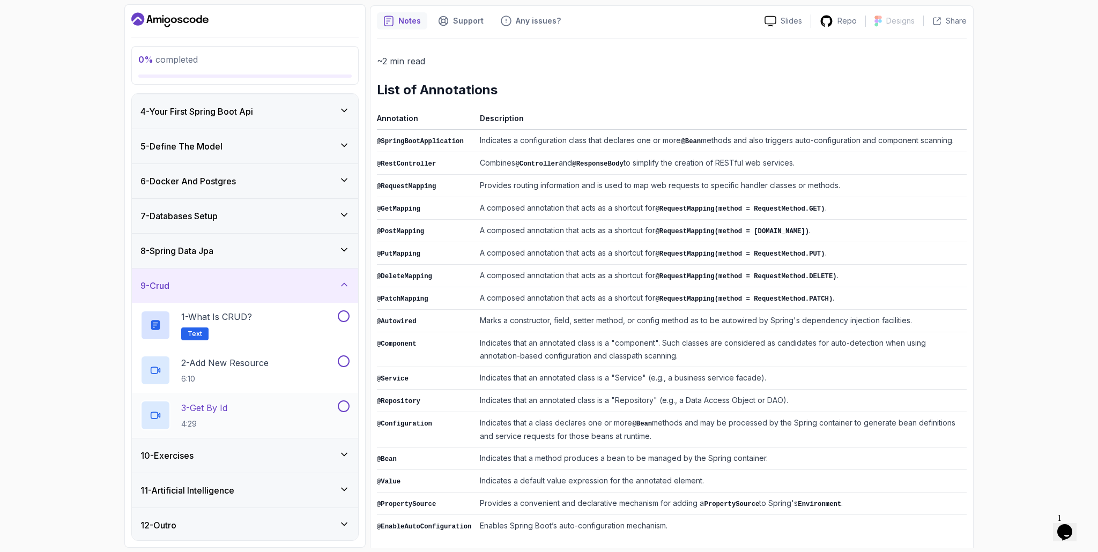
click at [309, 419] on div "3 - Get By Id 4:29" at bounding box center [238, 416] width 195 height 30
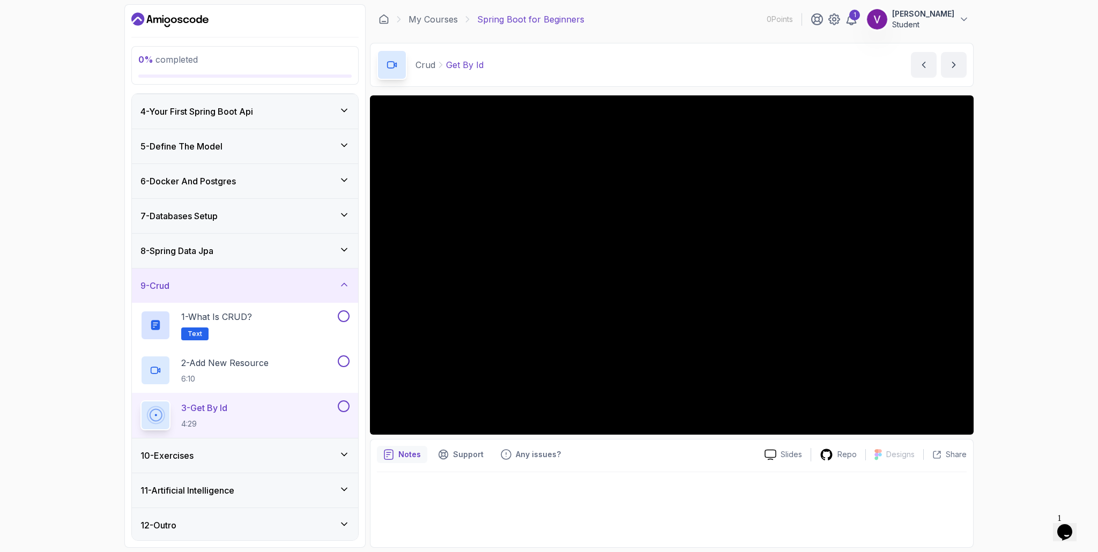
click at [310, 534] on div "12 - Outro" at bounding box center [245, 525] width 226 height 34
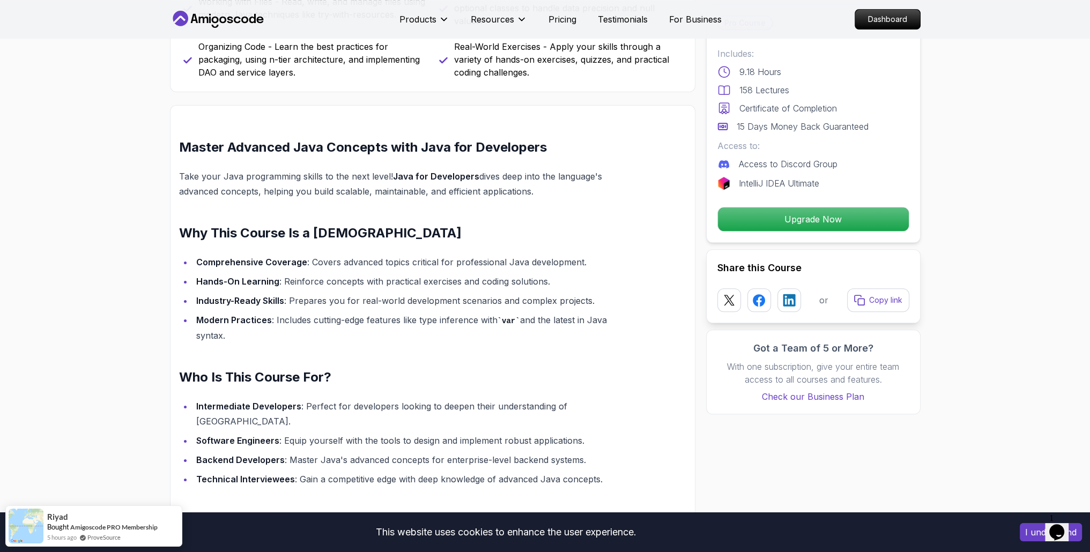
scroll to position [644, 0]
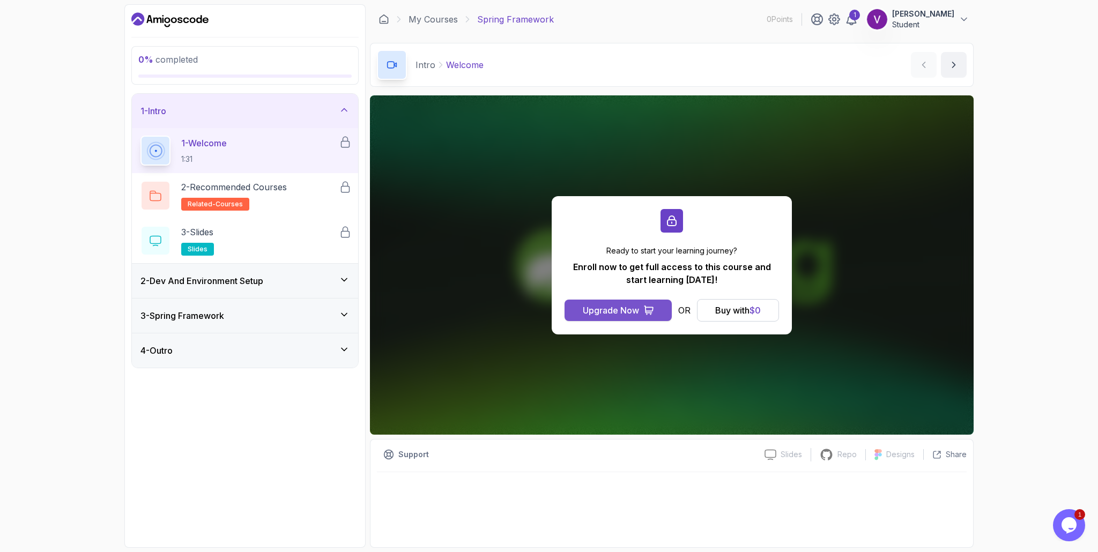
click at [596, 301] on button "Upgrade Now" at bounding box center [618, 310] width 107 height 21
